Goal: Download file/media

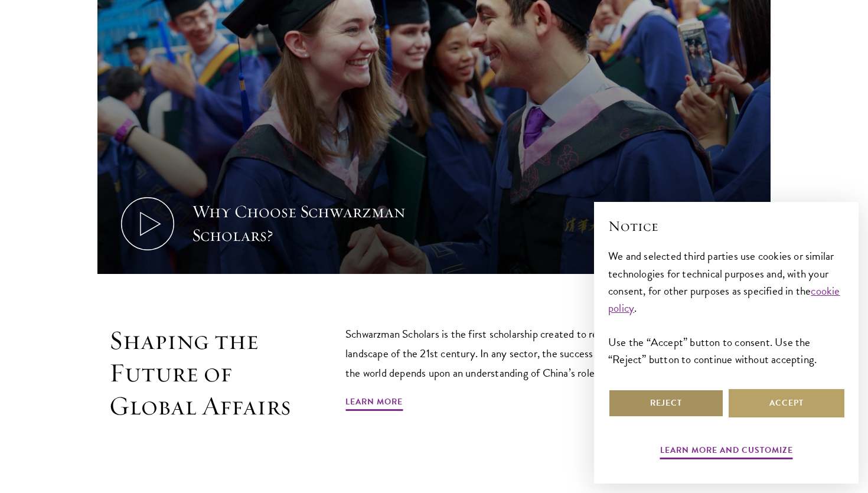
click at [688, 406] on button "Reject" at bounding box center [666, 403] width 116 height 28
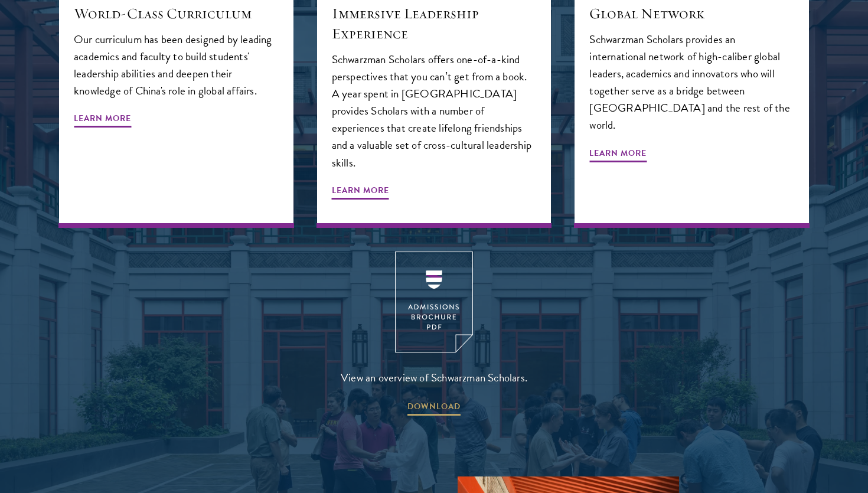
scroll to position [1531, 0]
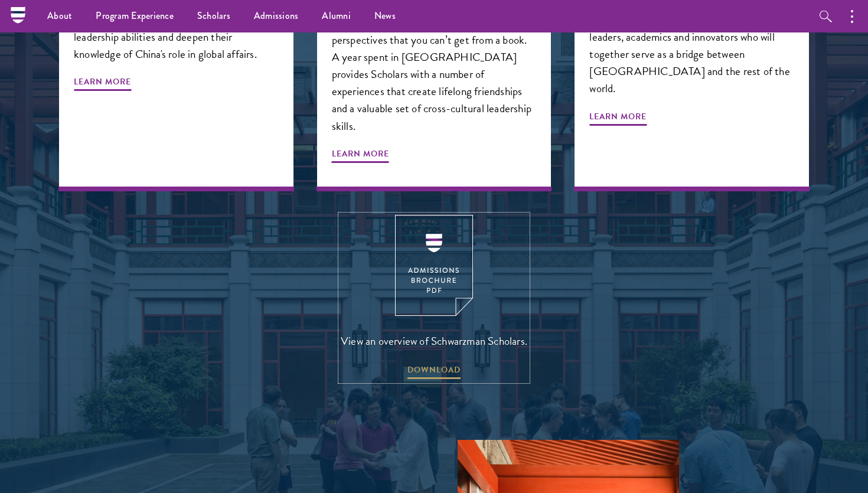
click at [433, 215] on img at bounding box center [434, 265] width 78 height 101
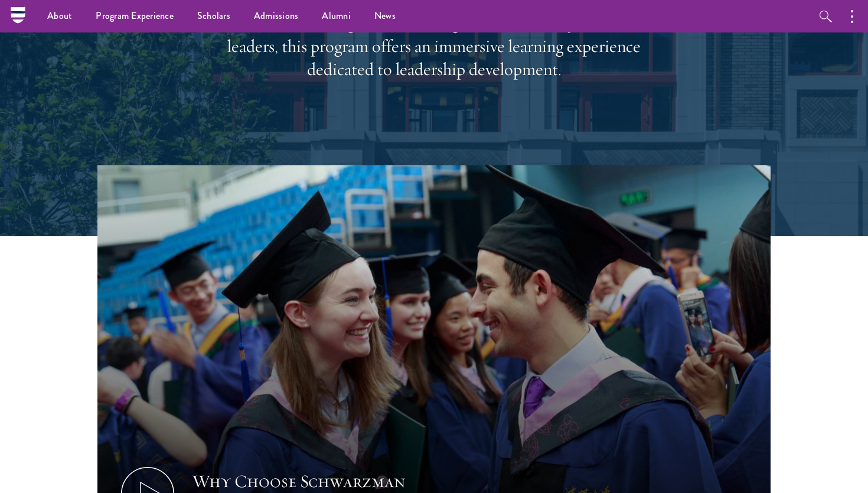
scroll to position [0, 0]
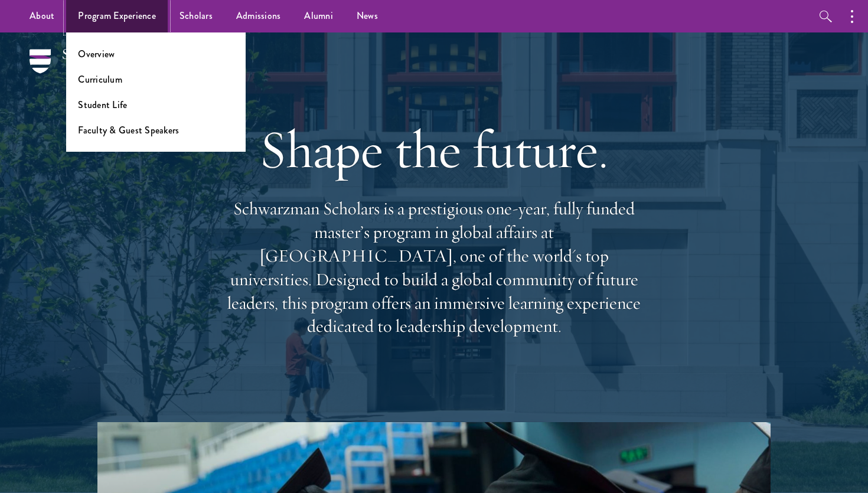
click at [120, 18] on link "Program Experience" at bounding box center [117, 16] width 102 height 32
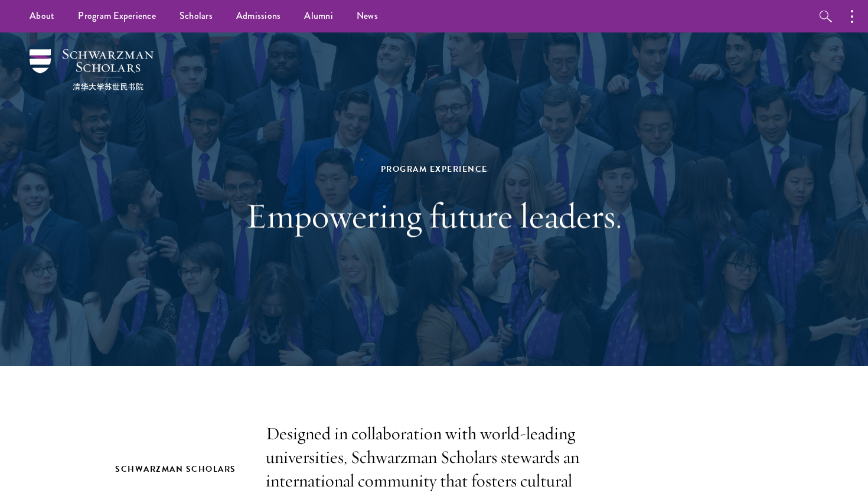
click at [236, 279] on div "Program Experience Empowering future leaders." at bounding box center [433, 199] width 407 height 193
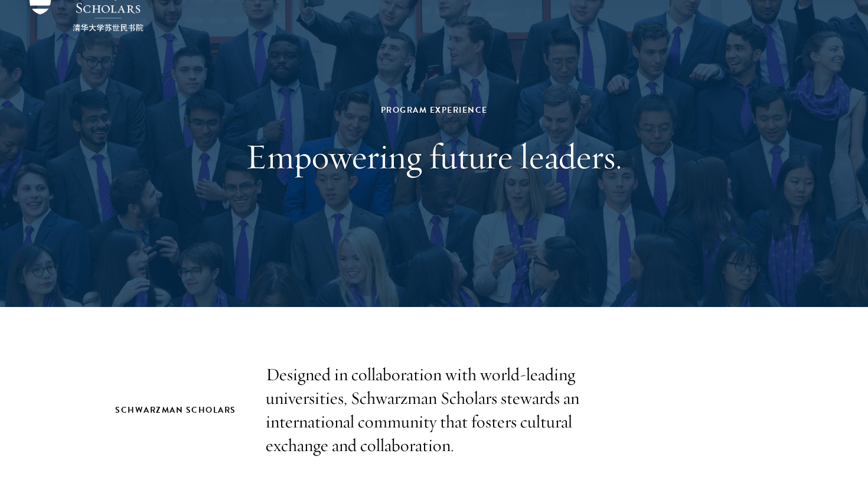
scroll to position [365, 0]
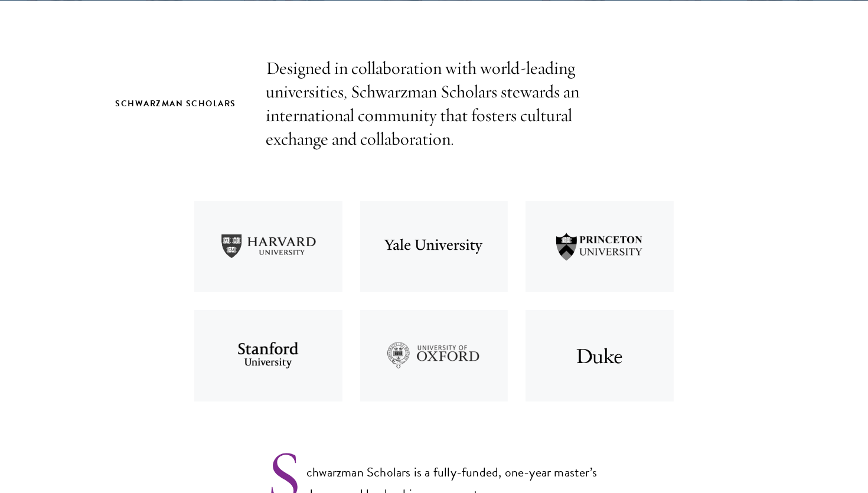
click at [348, 255] on img at bounding box center [268, 246] width 166 height 109
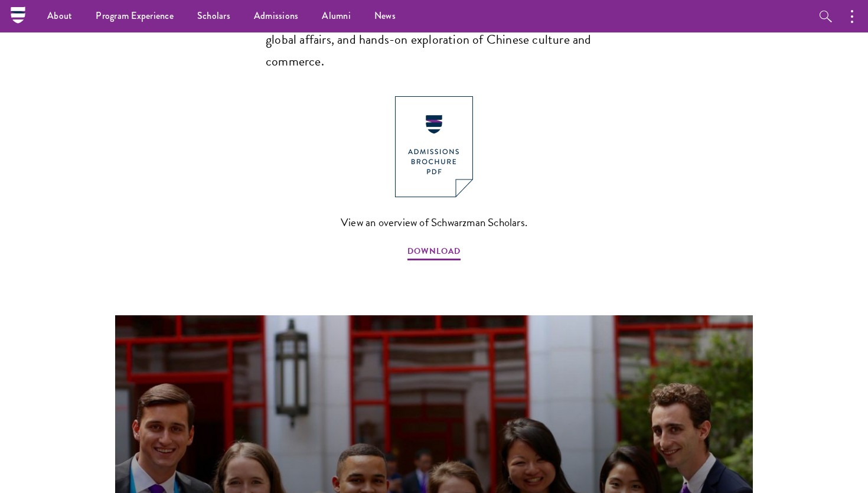
scroll to position [689, 0]
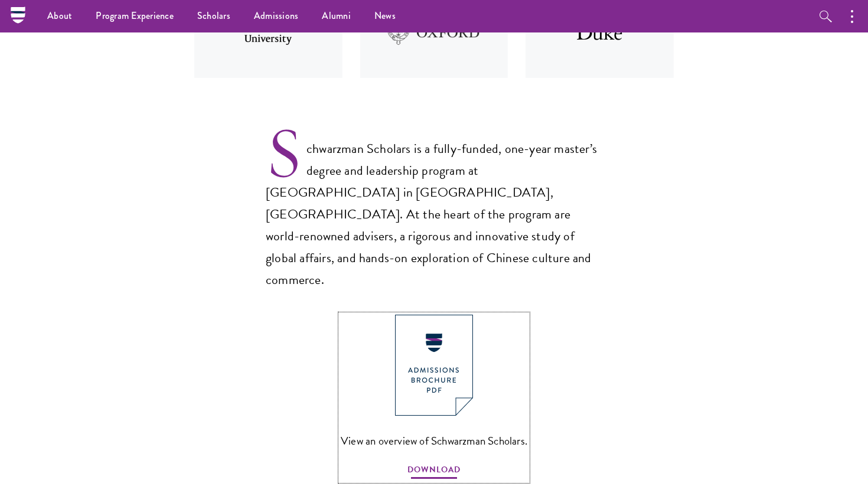
click at [445, 462] on span "DOWNLOAD" at bounding box center [433, 471] width 53 height 18
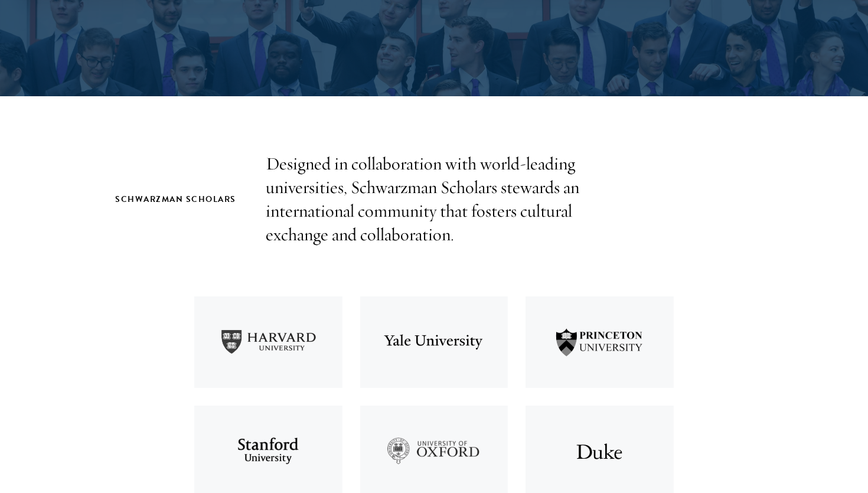
scroll to position [407, 0]
